Goal: Transaction & Acquisition: Purchase product/service

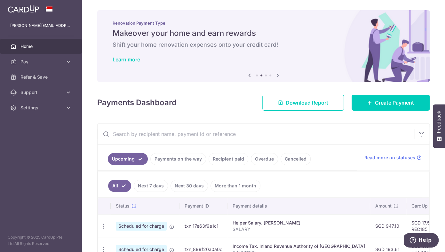
scroll to position [84, 0]
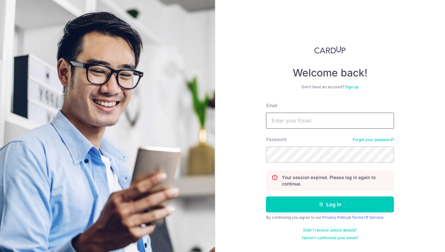
click at [326, 124] on input "Email" at bounding box center [330, 121] width 128 height 16
type input "[PERSON_NAME][EMAIL_ADDRESS][PERSON_NAME][DOMAIN_NAME]"
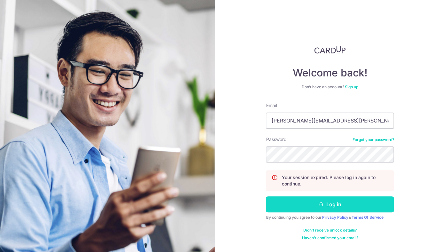
click at [343, 202] on button "Log in" at bounding box center [330, 205] width 128 height 16
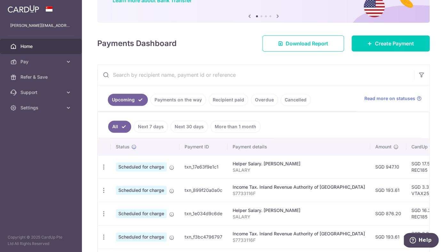
scroll to position [61, 0]
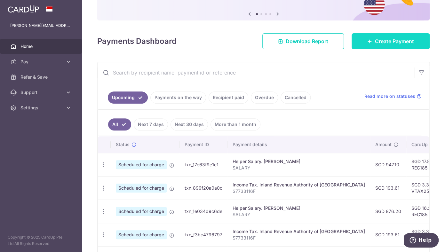
click at [402, 45] on link "Create Payment" at bounding box center [391, 41] width 78 height 16
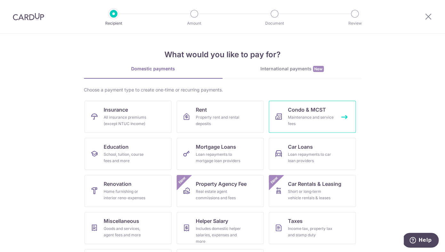
scroll to position [34, 0]
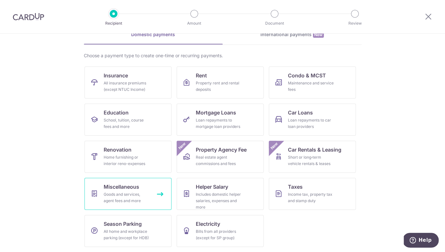
click at [124, 195] on div "Goods and services, agent fees and more" at bounding box center [127, 197] width 46 height 13
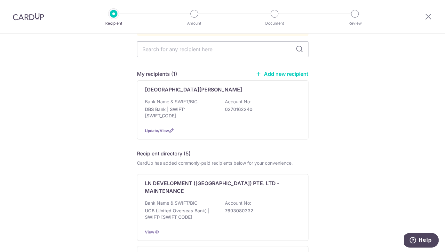
scroll to position [53, 0]
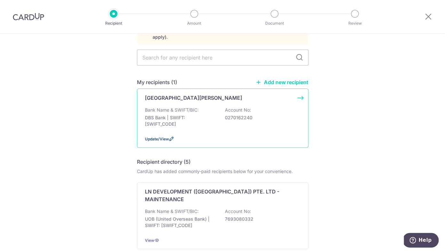
click at [166, 137] on span "Update/View" at bounding box center [157, 139] width 24 height 5
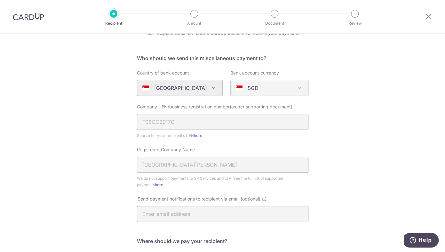
scroll to position [35, 0]
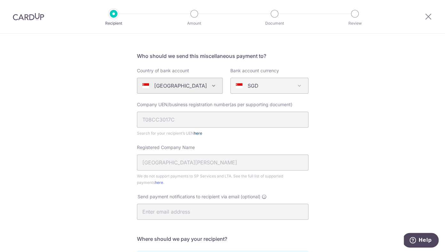
click at [199, 133] on link "here" at bounding box center [198, 133] width 8 height 5
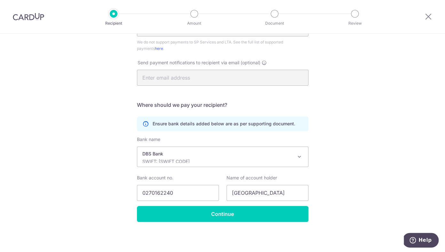
scroll to position [0, 0]
